Goal: Check status: Check status

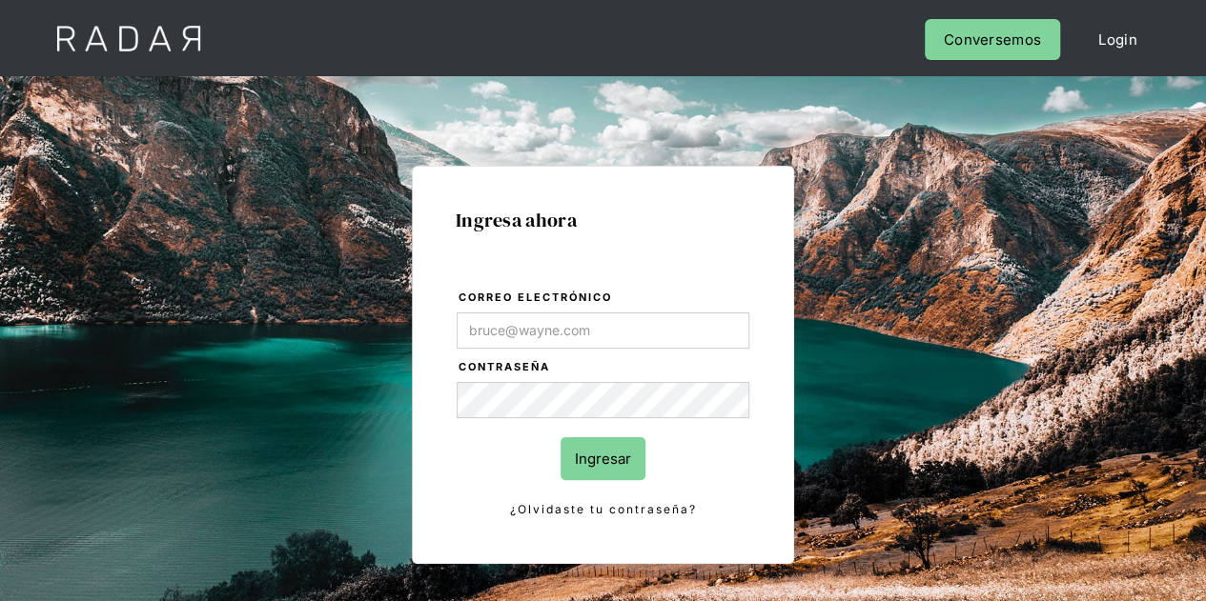
type input "Evans@prontopaga.com"
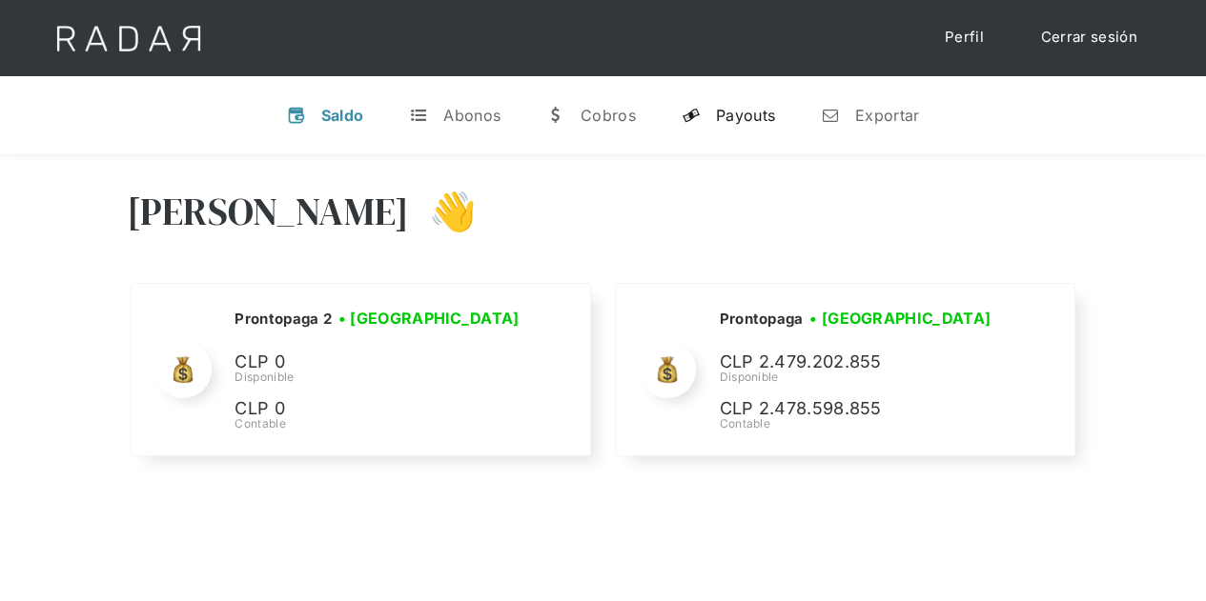
click at [729, 120] on div "Payouts" at bounding box center [745, 115] width 59 height 19
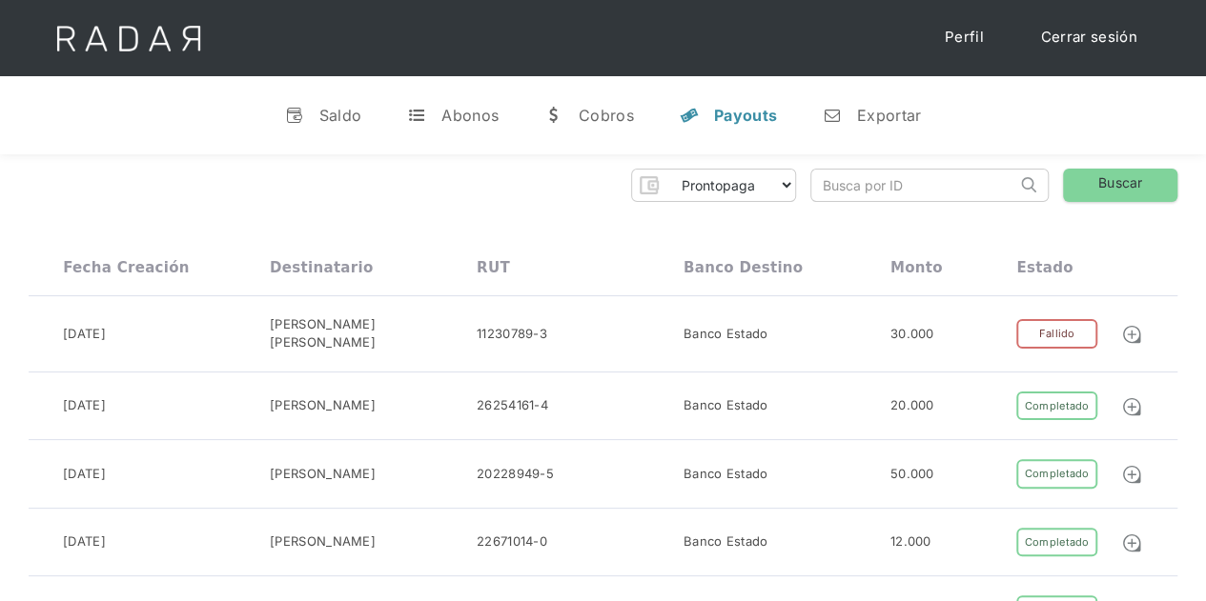
click at [853, 188] on input "search" at bounding box center [913, 185] width 205 height 31
paste input "037d7708-4c73-432e-9ac7-6349d0330f9e""
type input "037d7708-4c73-432e-9ac7-6349d0330f9e""
click at [1140, 173] on link "Buscar" at bounding box center [1120, 185] width 114 height 33
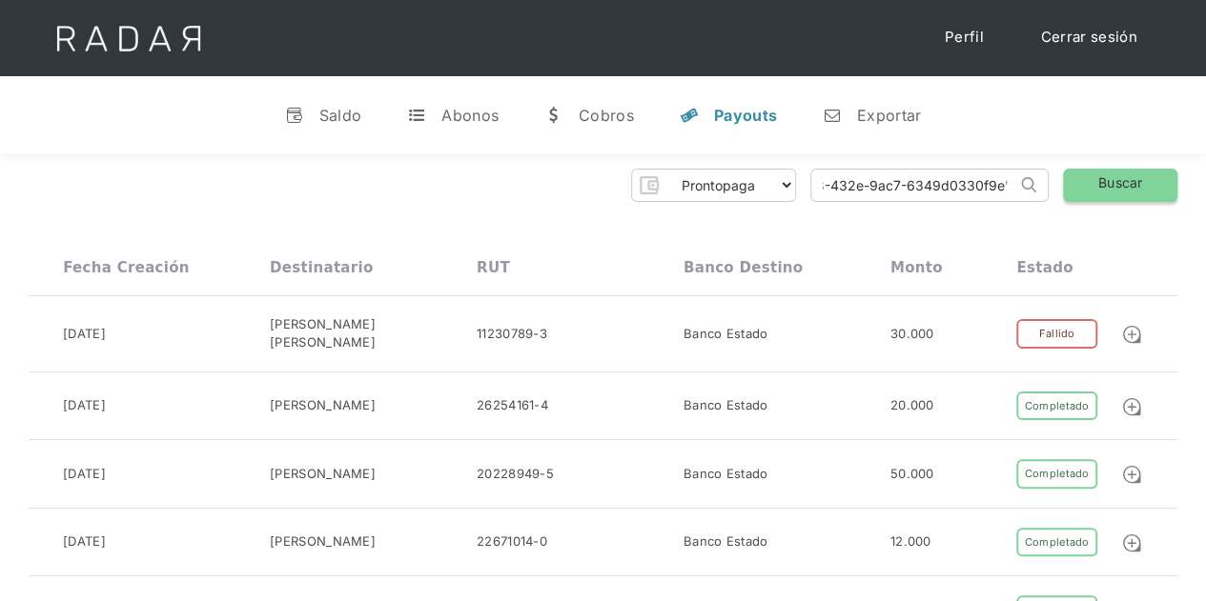
scroll to position [0, 0]
click at [1132, 182] on link "Buscar" at bounding box center [1120, 185] width 114 height 33
drag, startPoint x: 818, startPoint y: 175, endPoint x: 1124, endPoint y: 192, distance: 306.4
click at [1124, 192] on div "Prontopaga Prontopaga 2 Thank you! Your submission has been received! Oops! Som…" at bounding box center [603, 185] width 1149 height 33
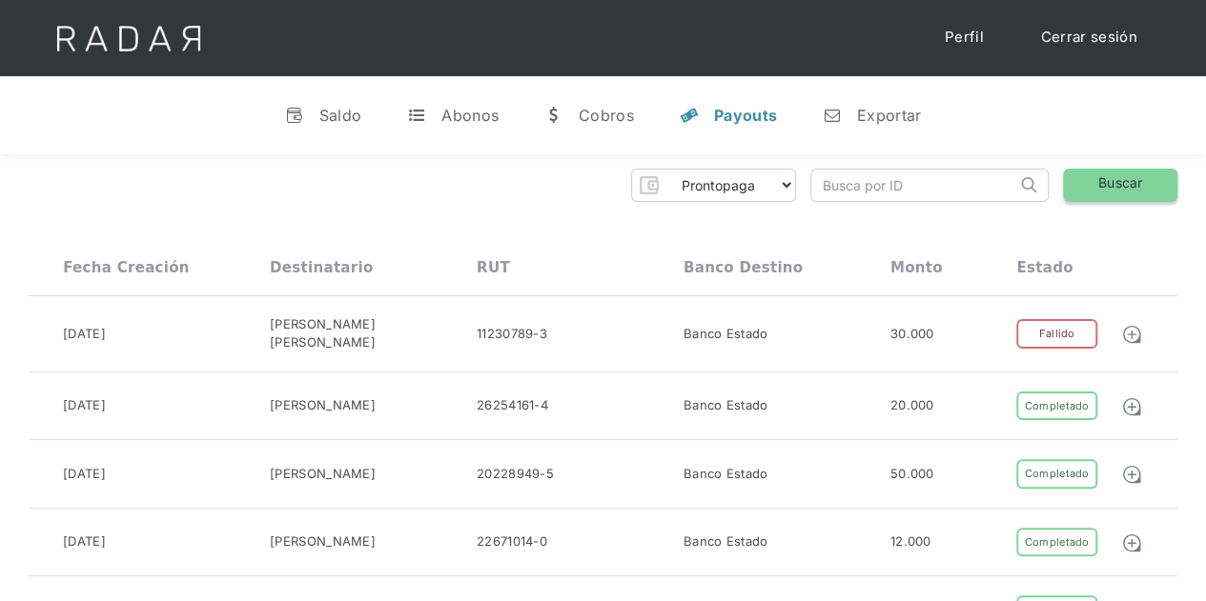
scroll to position [0, 0]
paste input "037d7708-4c73-432e-9ac7-6349d0330f9e"
type input "037d7708-4c73-432e-9ac7-6349d0330f9e"
click at [1124, 184] on link "Buscar" at bounding box center [1120, 185] width 114 height 33
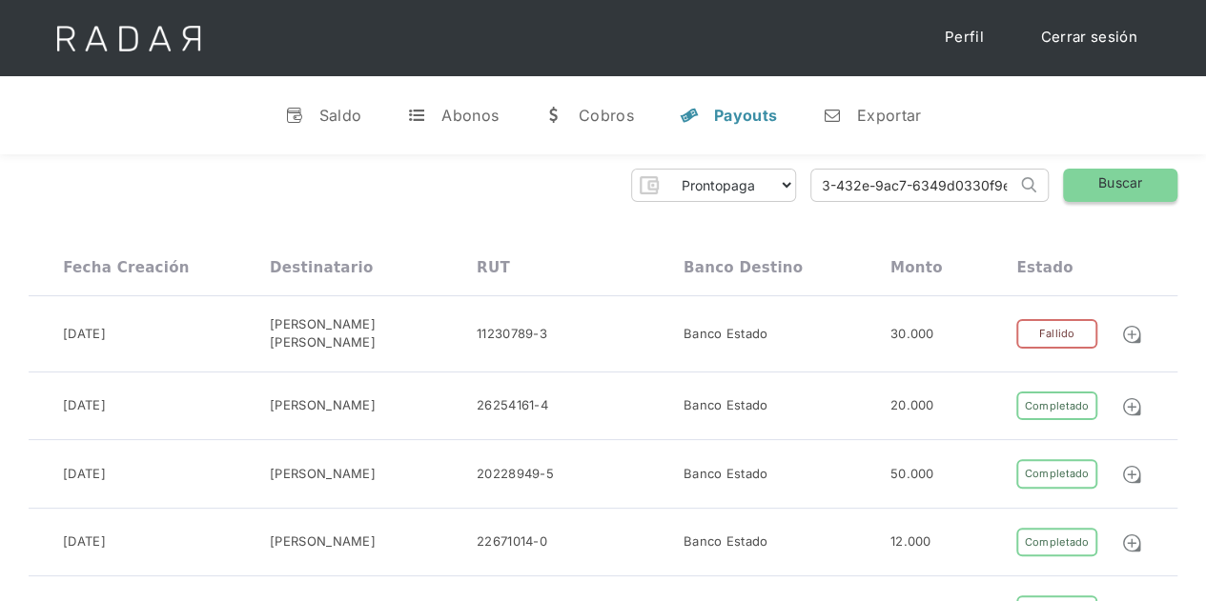
scroll to position [0, 0]
click at [1101, 177] on link "Buscar" at bounding box center [1120, 185] width 114 height 33
click at [828, 188] on input "037d7708-4c73-432e-9ac7-6349d0330f9e" at bounding box center [913, 185] width 205 height 31
click at [1134, 182] on link "Buscar" at bounding box center [1120, 185] width 114 height 33
click at [1113, 174] on link "Buscar" at bounding box center [1120, 185] width 114 height 33
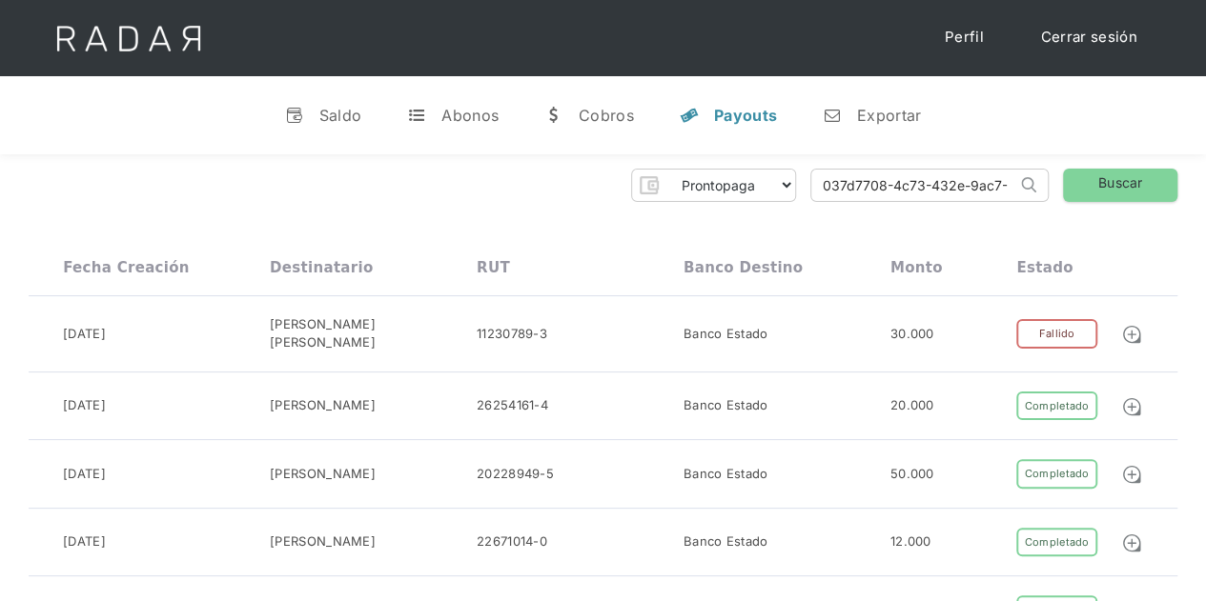
click at [711, 110] on link "y Payouts" at bounding box center [728, 116] width 128 height 50
click at [477, 117] on div "Abonos" at bounding box center [469, 115] width 57 height 19
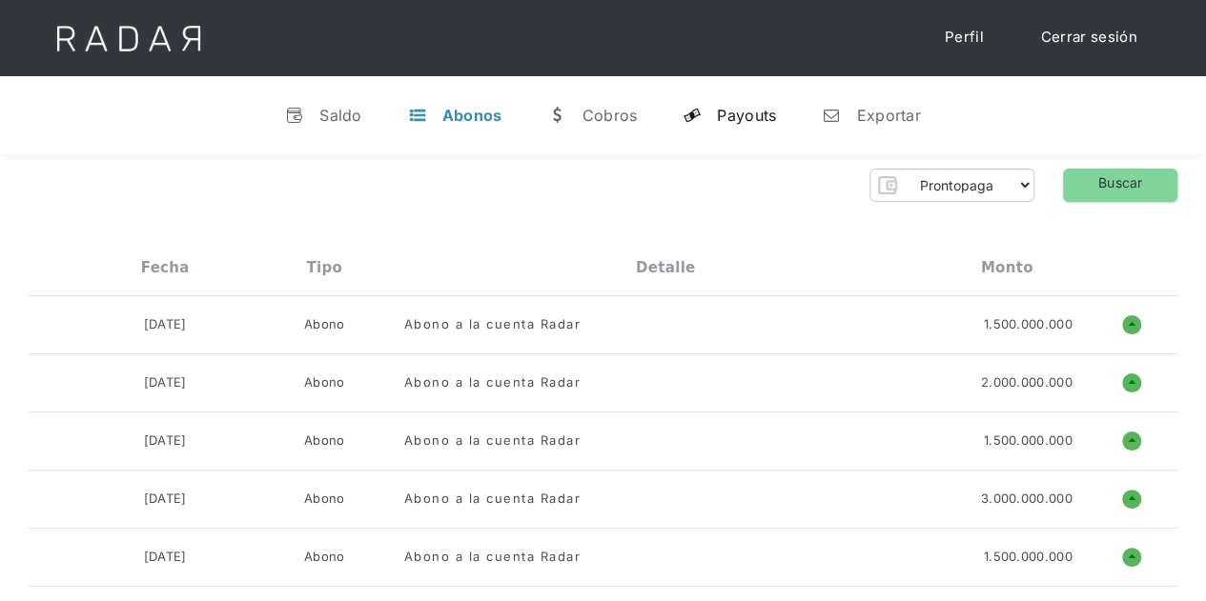
click at [756, 110] on div "Payouts" at bounding box center [746, 115] width 59 height 19
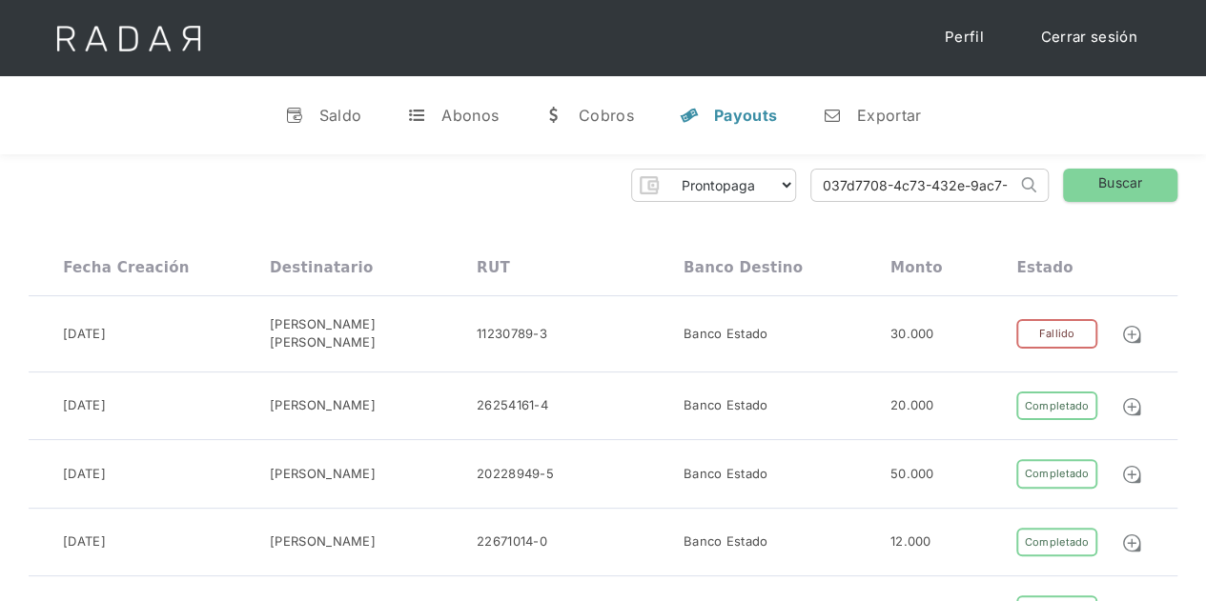
scroll to position [0, 95]
drag, startPoint x: 816, startPoint y: 188, endPoint x: 1059, endPoint y: 214, distance: 244.5
paste input "037d7708-4c73-432e-9ac7-6349d0330f9e"
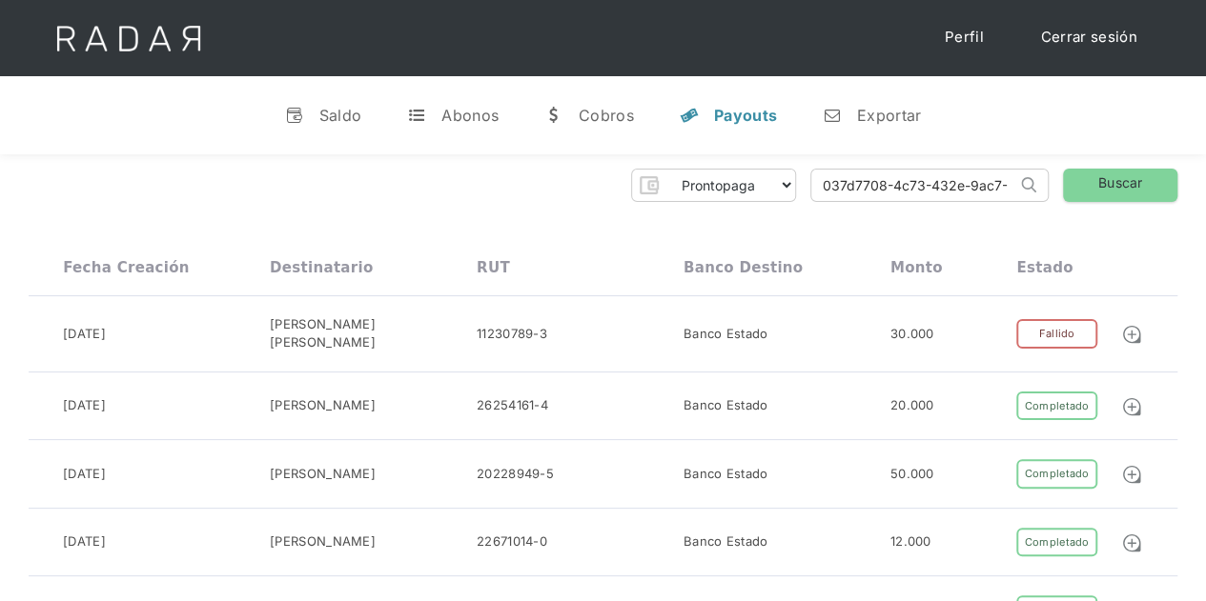
scroll to position [0, 95]
click at [1100, 190] on link "Buscar" at bounding box center [1120, 185] width 114 height 33
click at [1105, 184] on link "Buscar" at bounding box center [1120, 185] width 114 height 33
click at [1069, 187] on link "Buscar" at bounding box center [1120, 185] width 114 height 33
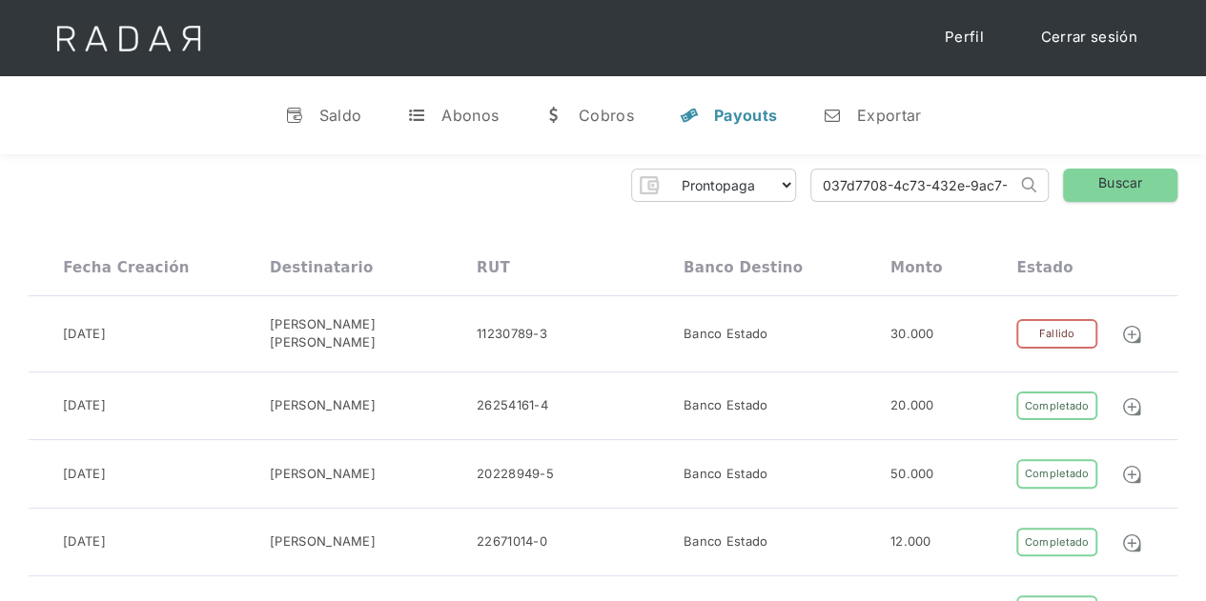
click at [822, 184] on input "037d7708-4c73-432e-9ac7-6349d0330f9e" at bounding box center [913, 185] width 205 height 31
click at [1084, 193] on link "Buscar" at bounding box center [1120, 185] width 114 height 33
drag, startPoint x: 807, startPoint y: 186, endPoint x: 1065, endPoint y: 183, distance: 257.4
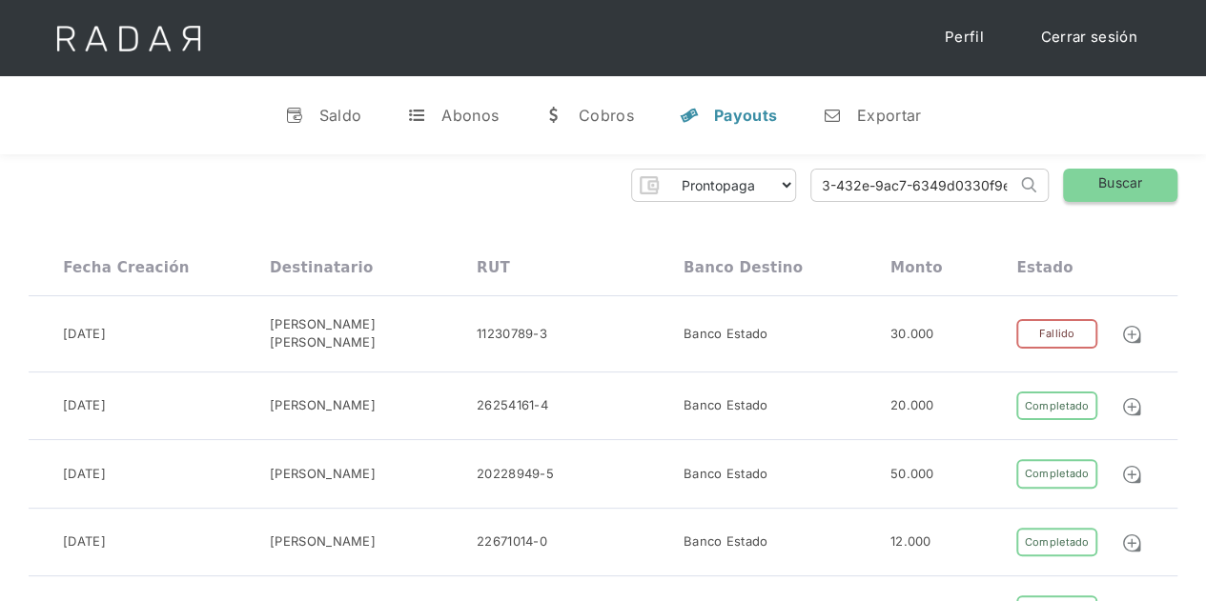
click at [1065, 183] on div "Prontopaga Prontopaga 2 Thank you! Your submission has been received! Oops! Som…" at bounding box center [603, 185] width 1149 height 33
paste input "98a755e2-2aa6-4529-a689-6c9813111de"
type input "98a755e2-2aa6-4529-a689-6c9813111dee"
click at [1098, 175] on link "Buscar" at bounding box center [1120, 185] width 114 height 33
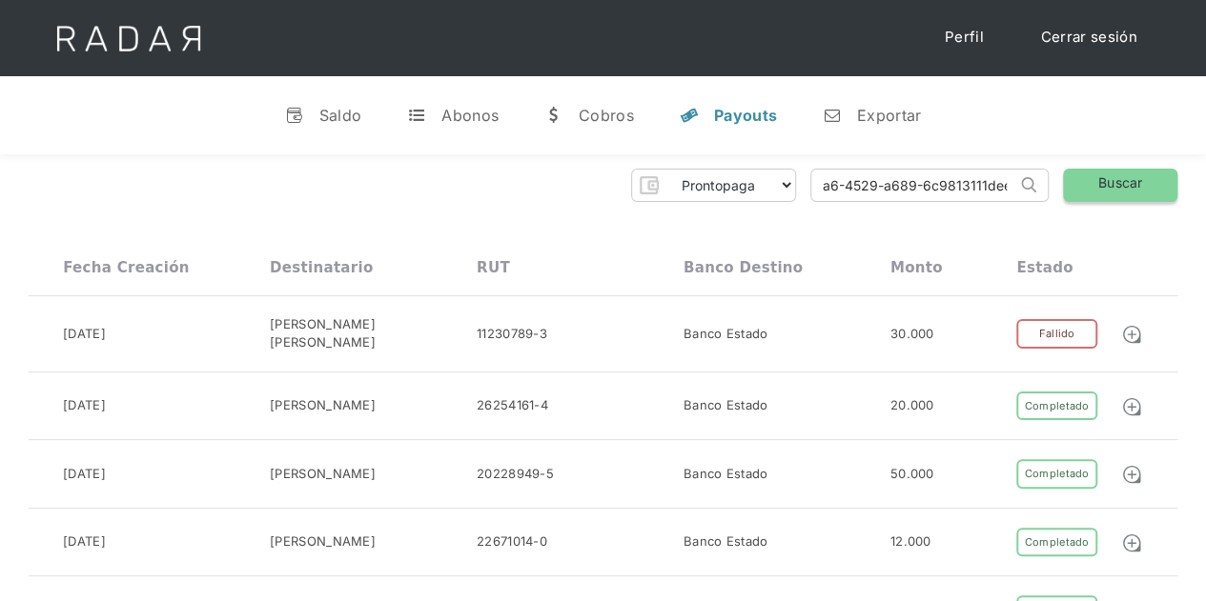
scroll to position [0, 0]
click at [818, 187] on input "98a755e2-2aa6-4529-a689-6c9813111dee" at bounding box center [913, 185] width 205 height 31
click at [1080, 192] on link "Buscar" at bounding box center [1120, 185] width 114 height 33
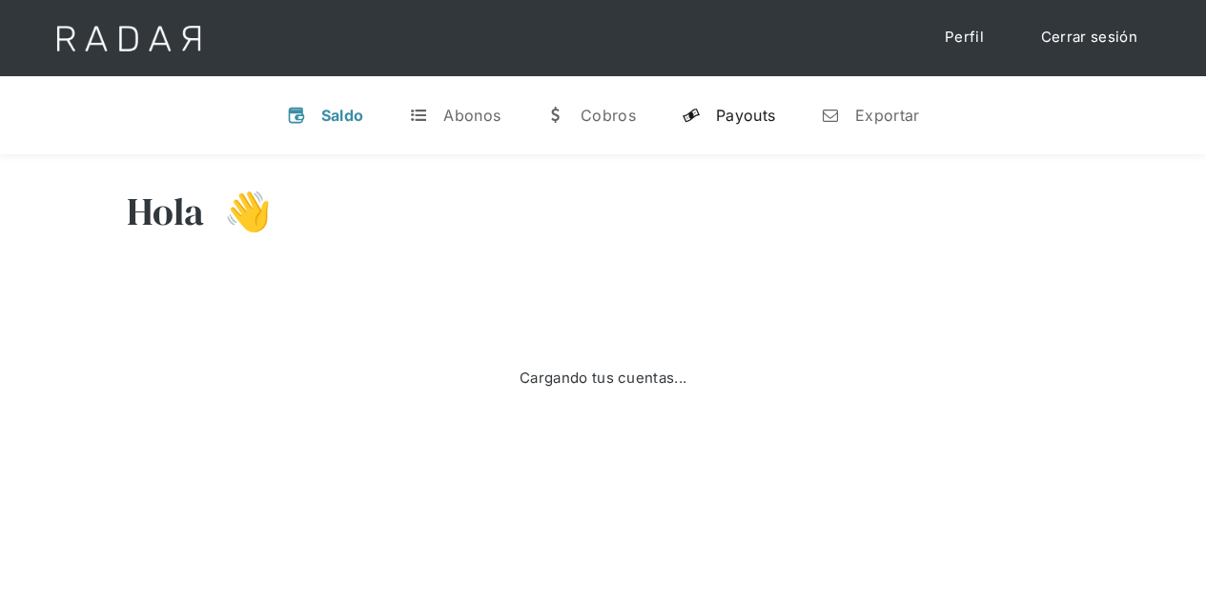
select select "prontopaga"
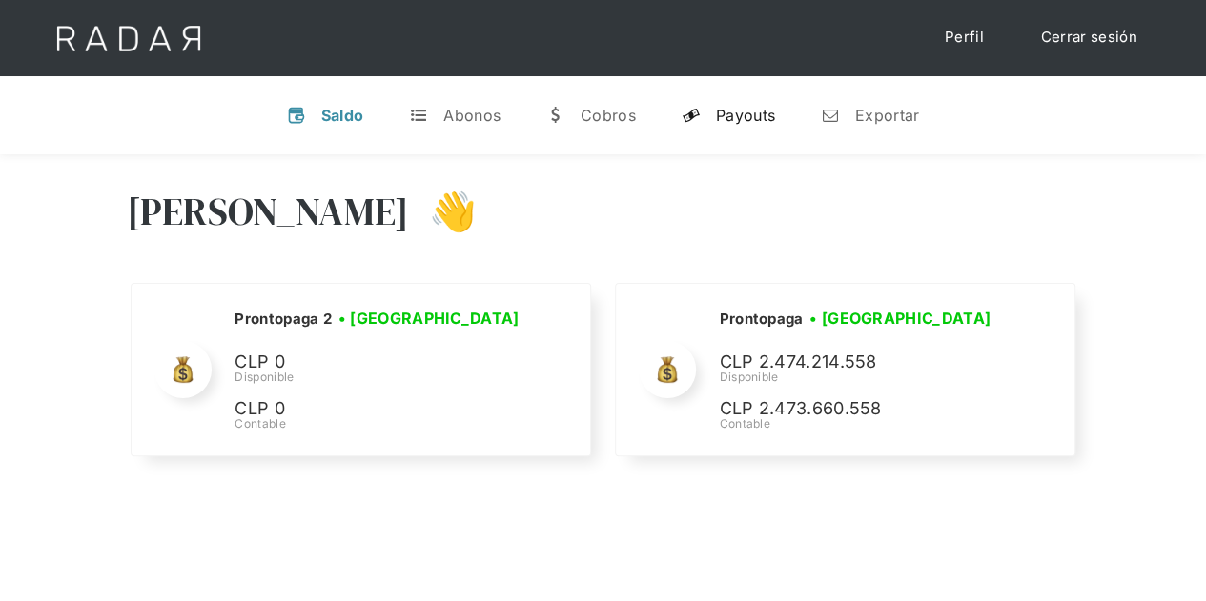
click at [708, 124] on link "y Payouts" at bounding box center [728, 116] width 124 height 50
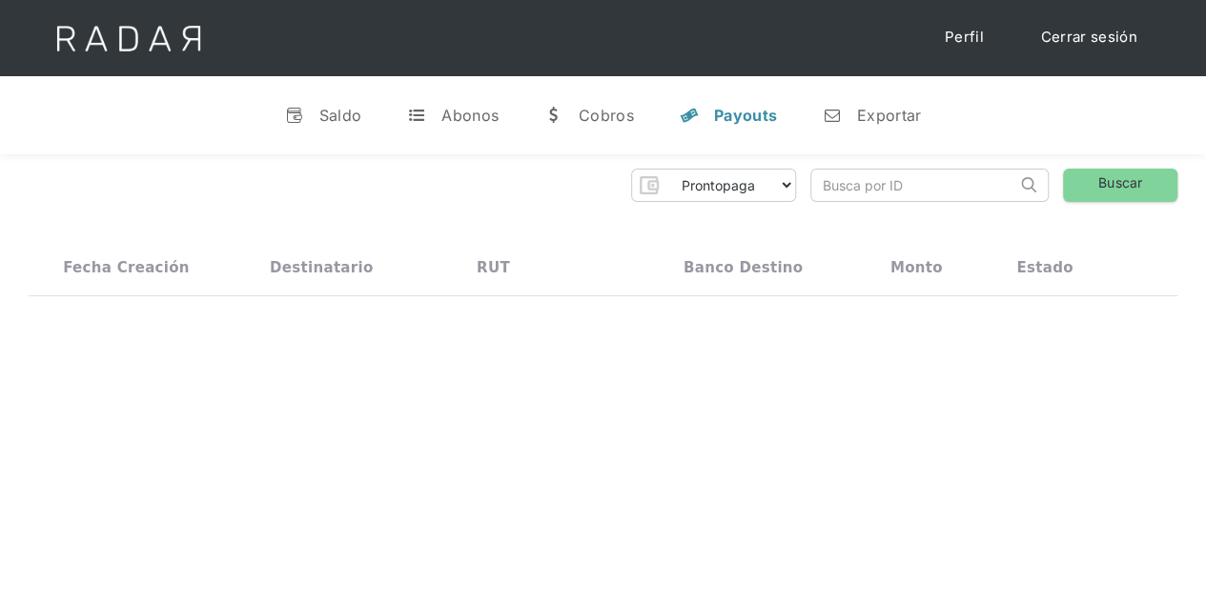
click at [844, 192] on input "search" at bounding box center [913, 185] width 205 height 31
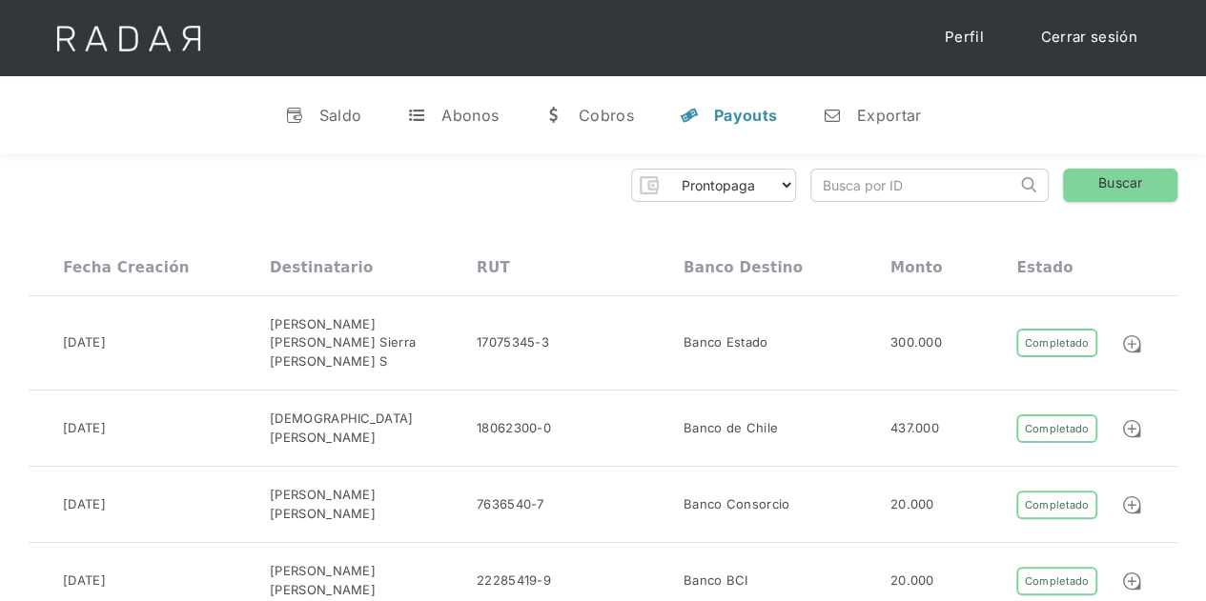
paste input "98a755e2-2aa6-4529-a689-6c9813111dee"
click at [1082, 186] on link "Buscar" at bounding box center [1120, 185] width 114 height 33
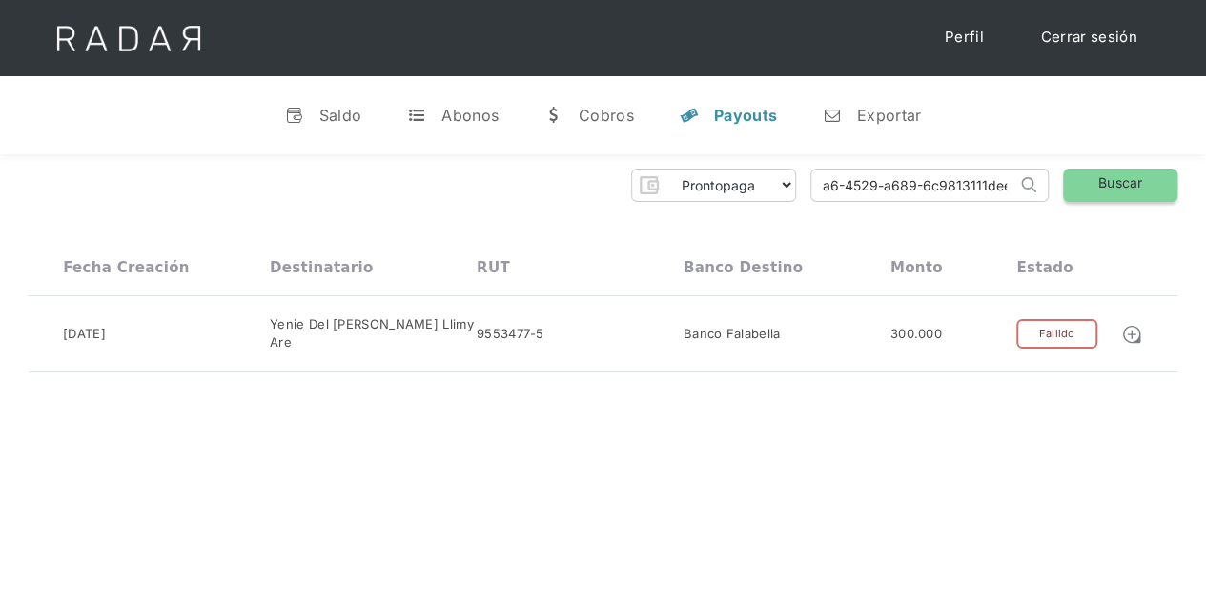
drag, startPoint x: 813, startPoint y: 176, endPoint x: 1081, endPoint y: 182, distance: 267.9
click at [1081, 182] on div "Prontopaga Prontopaga 2 Thank you! Your submission has been received! Oops! Som…" at bounding box center [603, 185] width 1149 height 33
paste input "037d7708-4c73-432e-9ac7-6349d0330f9"
type input "037d7708-4c73-432e-9ac7-6349d0330f9e"
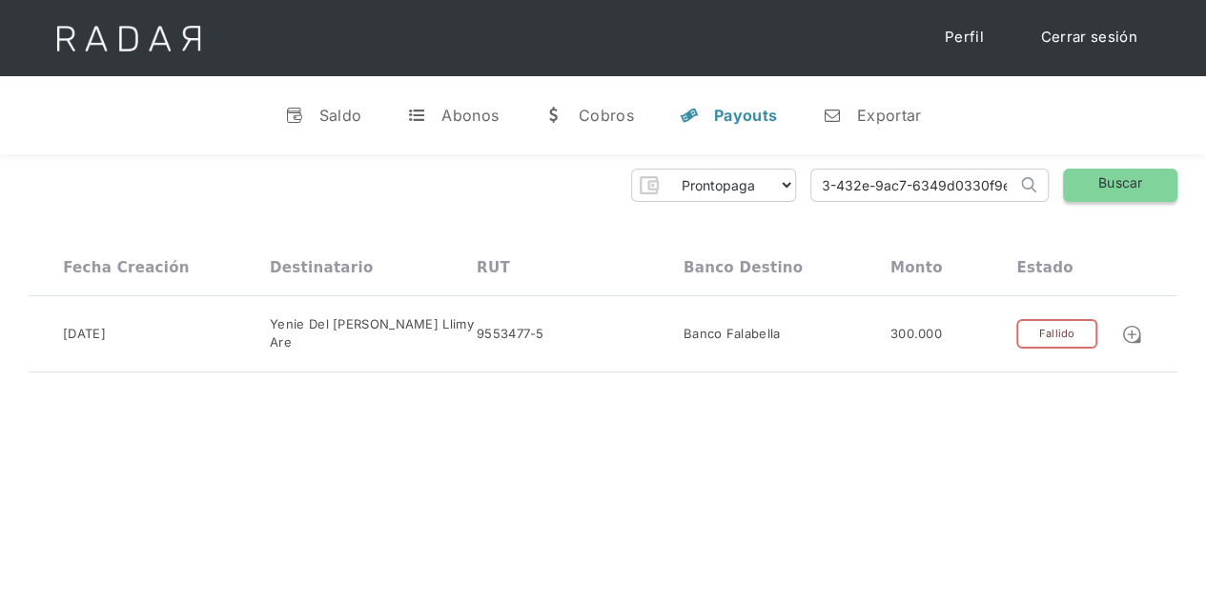
scroll to position [0, 0]
click at [1117, 178] on link "Buscar" at bounding box center [1120, 185] width 114 height 33
